Goal: Information Seeking & Learning: Learn about a topic

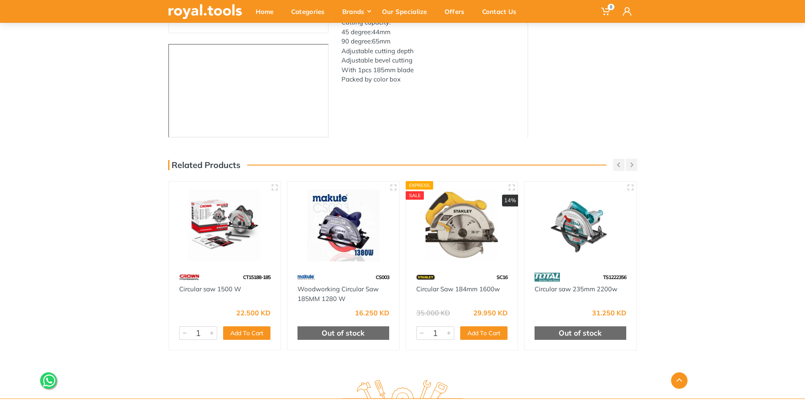
scroll to position [211, 0]
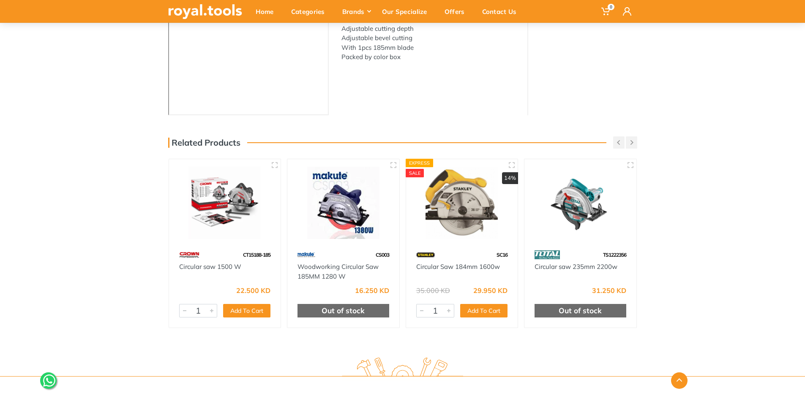
click at [341, 215] on img at bounding box center [343, 203] width 97 height 72
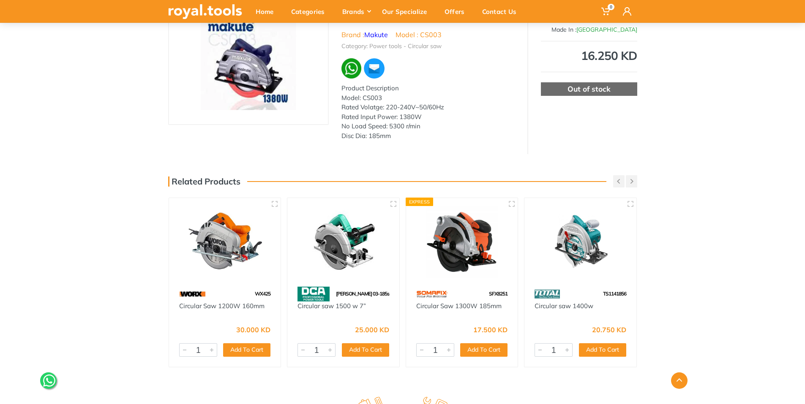
scroll to position [169, 0]
